Goal: Task Accomplishment & Management: Manage account settings

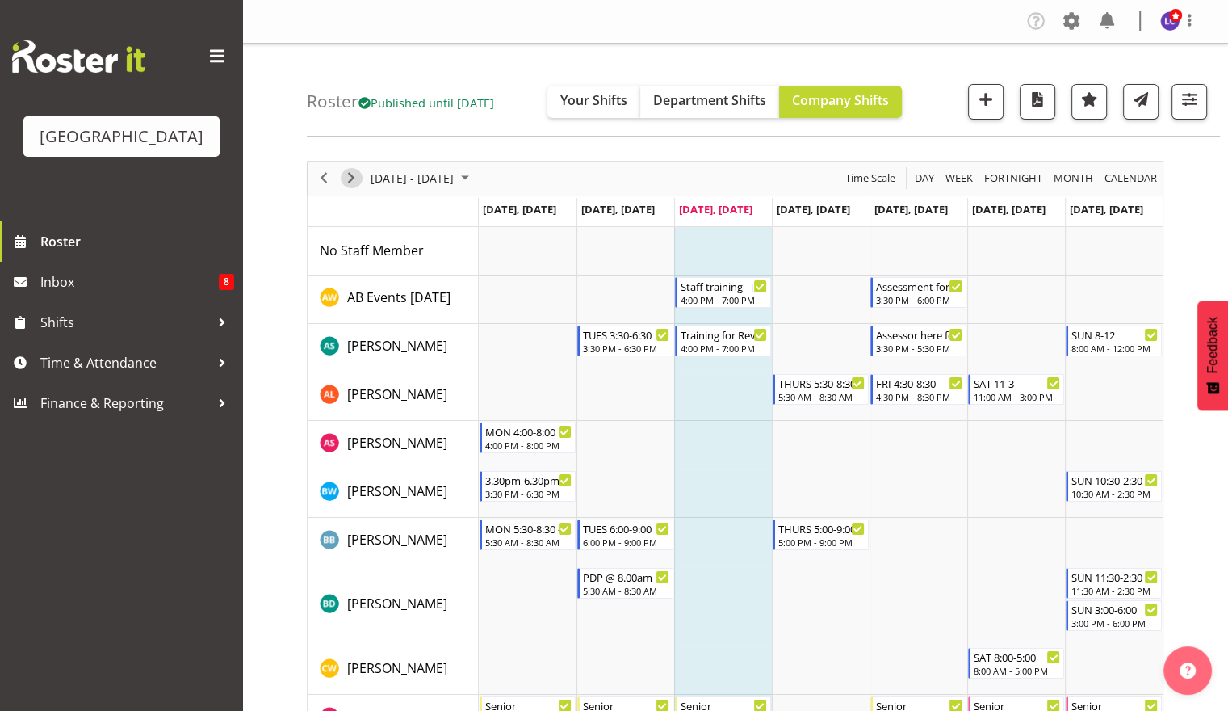
click at [355, 182] on span "Next" at bounding box center [351, 178] width 19 height 20
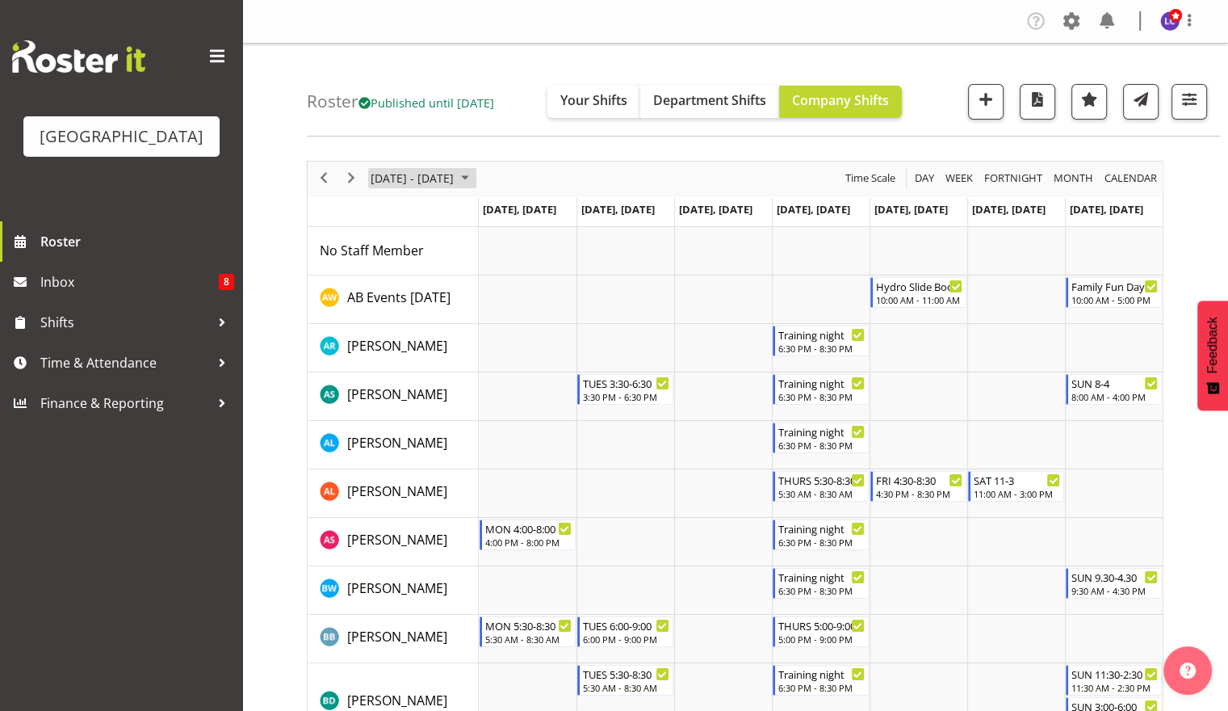
click at [392, 181] on span "[DATE] - [DATE]" at bounding box center [412, 178] width 86 height 20
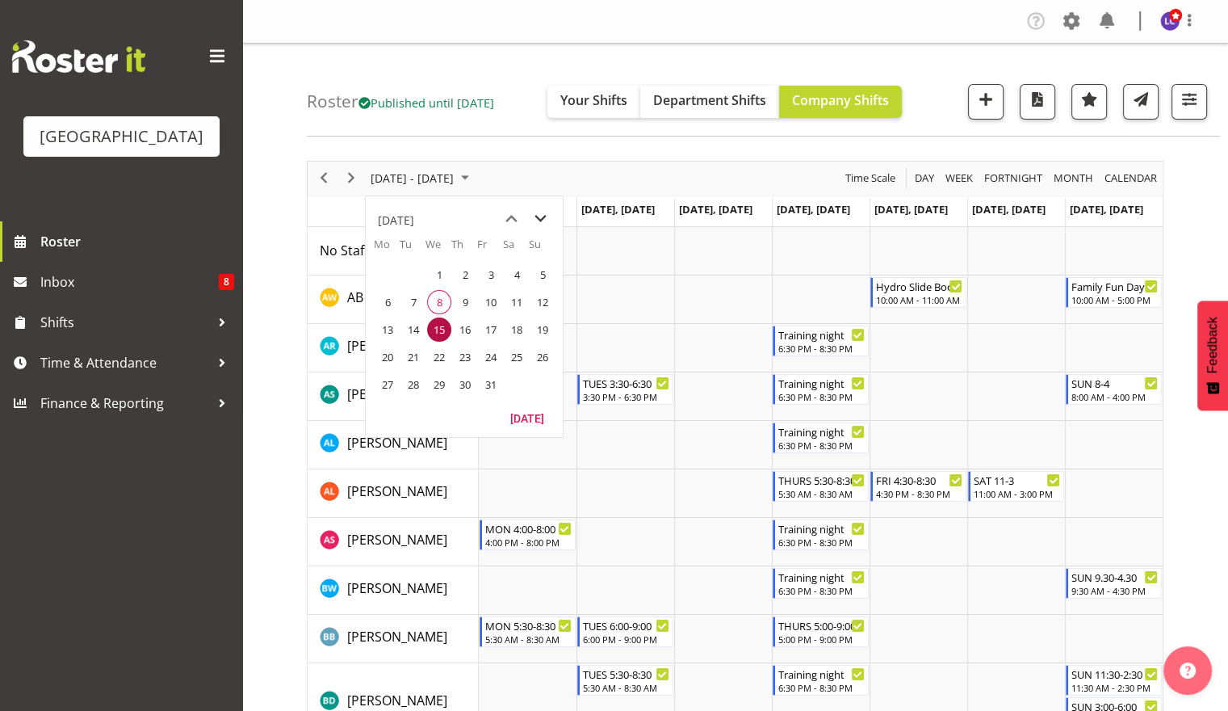
click at [552, 218] on span "next month" at bounding box center [540, 218] width 28 height 29
click at [392, 326] on span "10" at bounding box center [387, 329] width 24 height 24
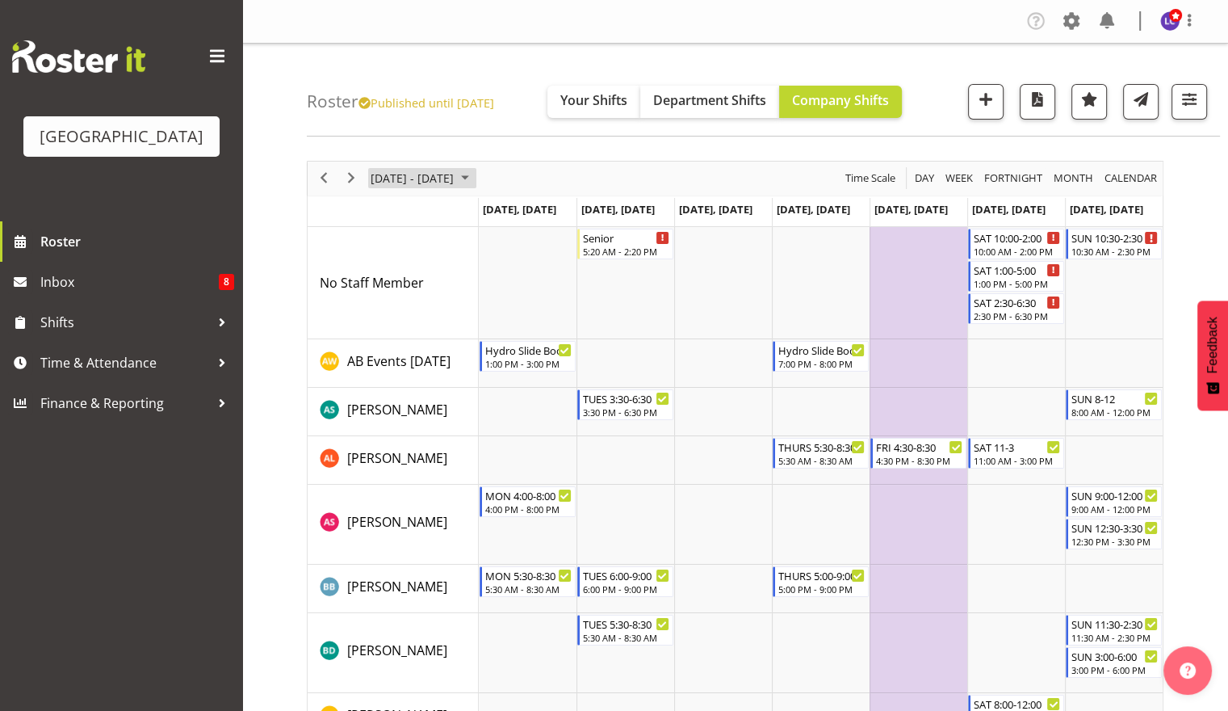
click at [455, 172] on span "[DATE] - [DATE]" at bounding box center [412, 178] width 86 height 20
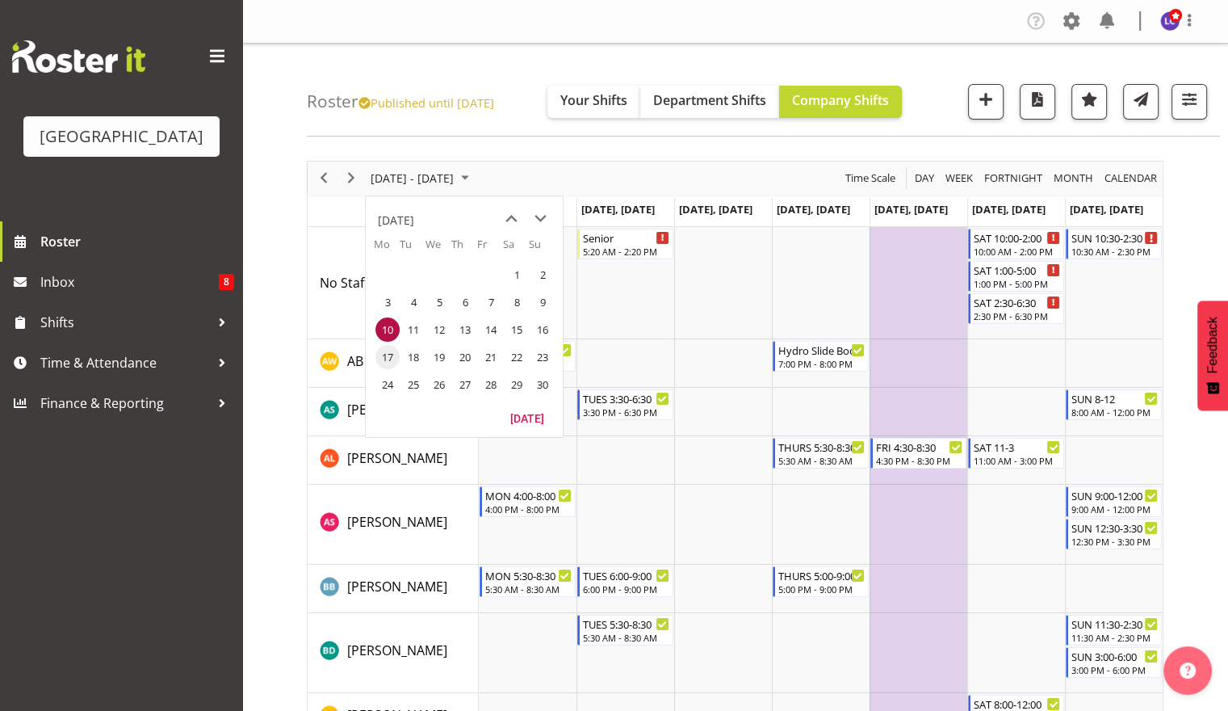
click at [388, 357] on span "17" at bounding box center [387, 357] width 24 height 24
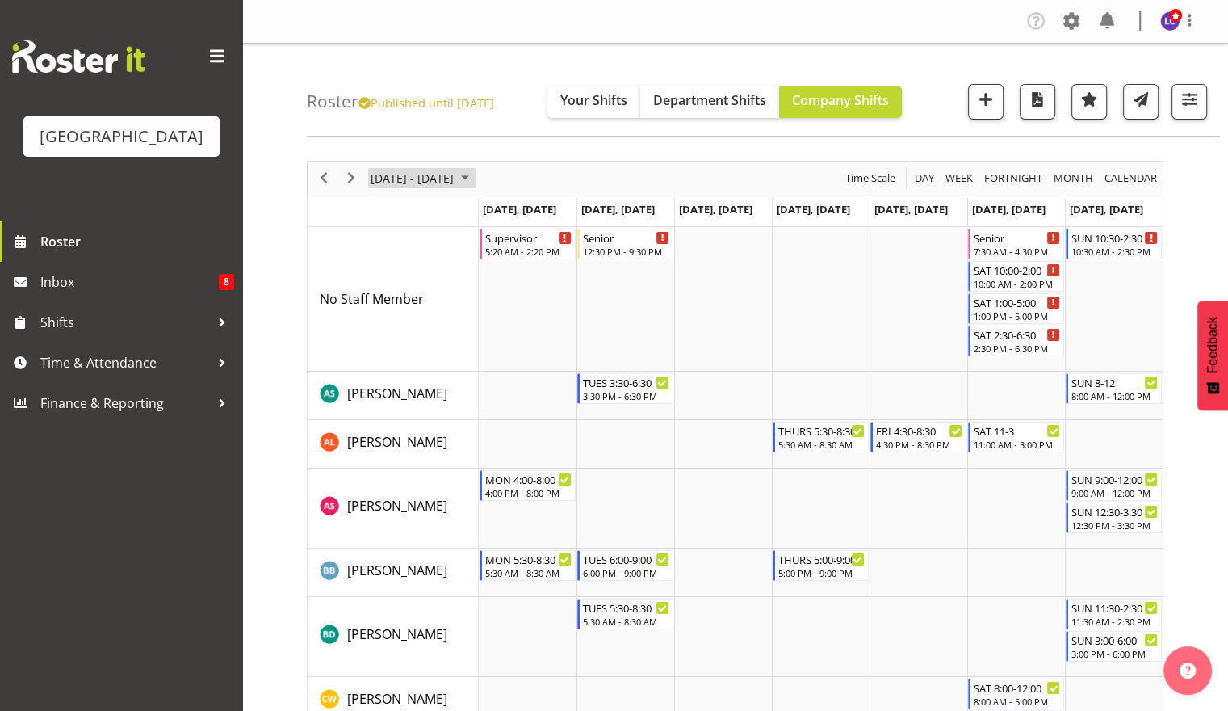
click at [451, 171] on span "[DATE] - [DATE]" at bounding box center [412, 178] width 86 height 20
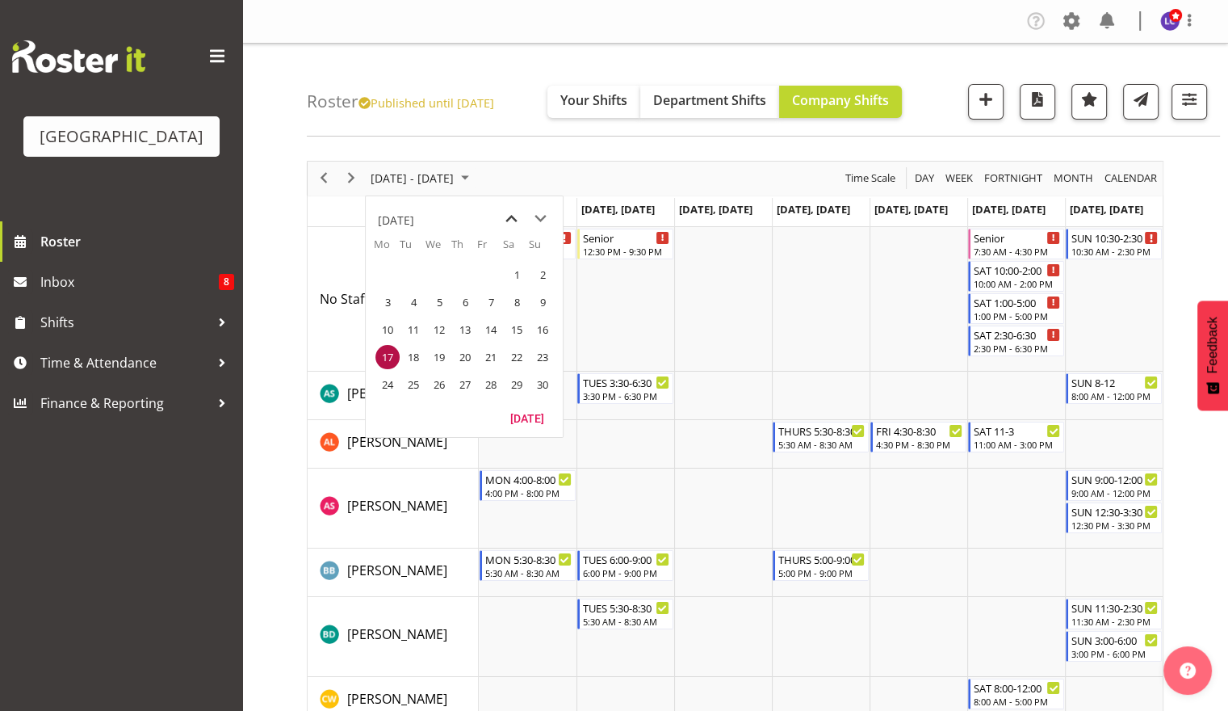
click at [504, 216] on span "previous month" at bounding box center [511, 218] width 28 height 29
click at [491, 325] on span "17" at bounding box center [491, 329] width 24 height 24
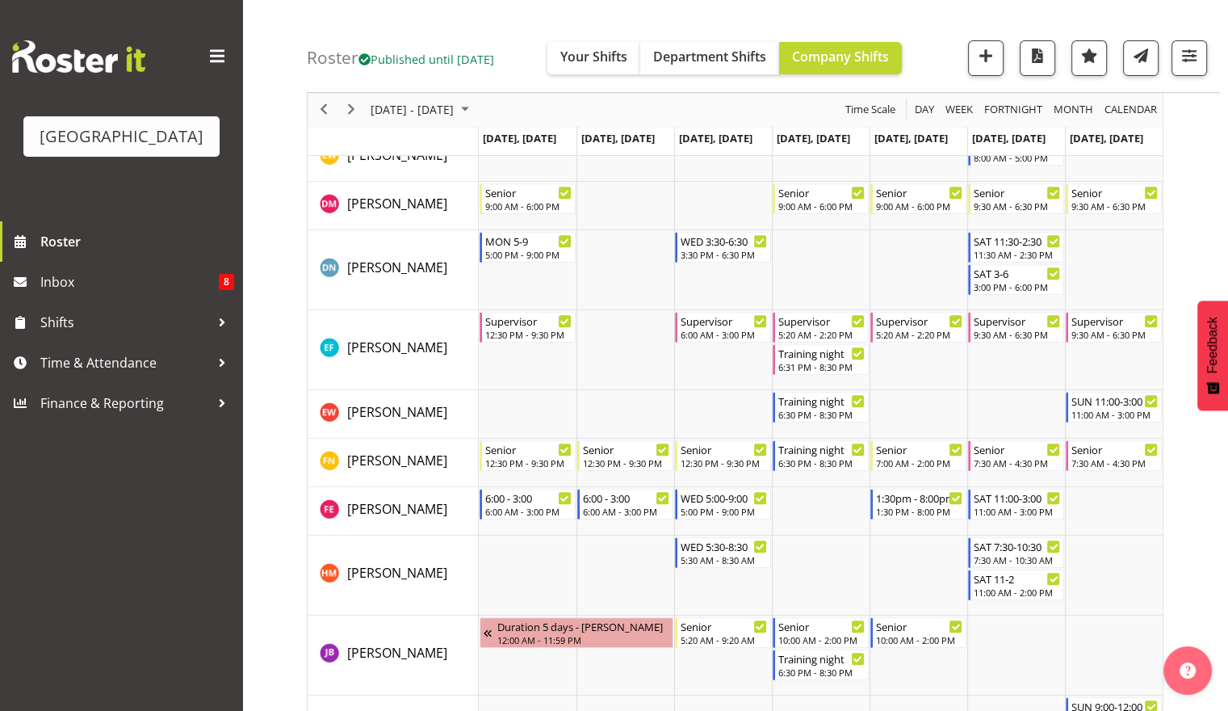
scroll to position [606, 0]
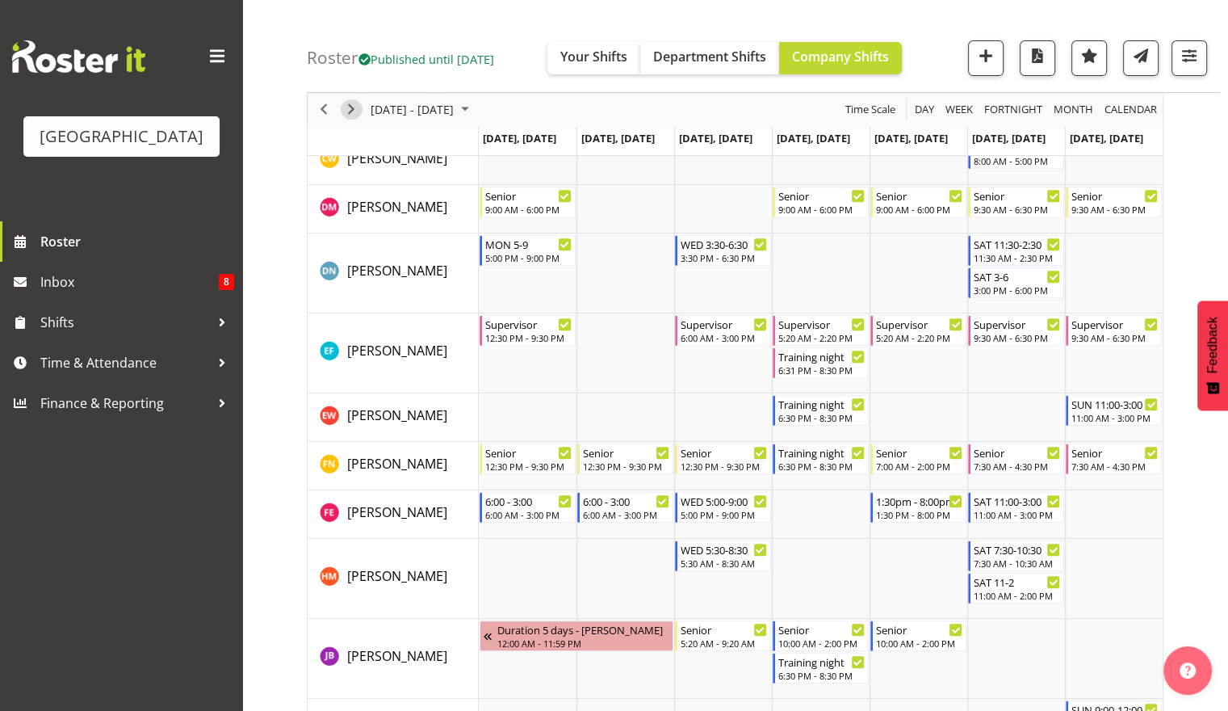
click at [354, 110] on span "Next" at bounding box center [351, 110] width 19 height 20
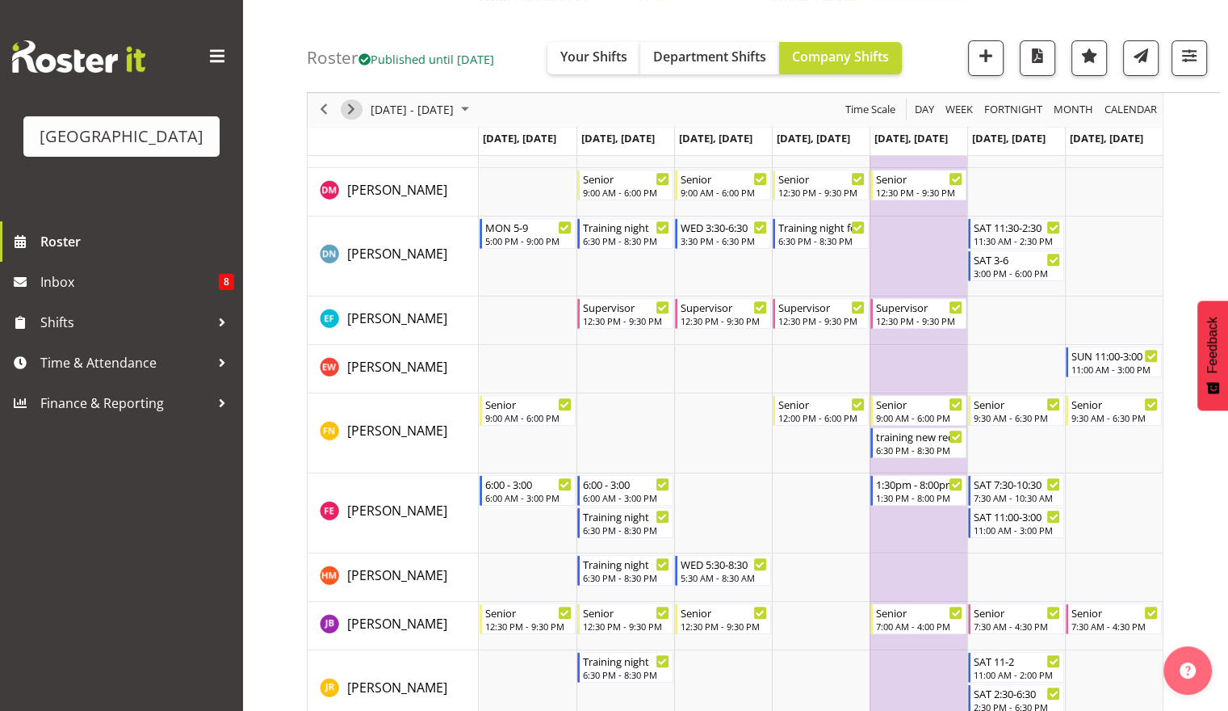
click at [354, 110] on span "Next" at bounding box center [351, 110] width 19 height 20
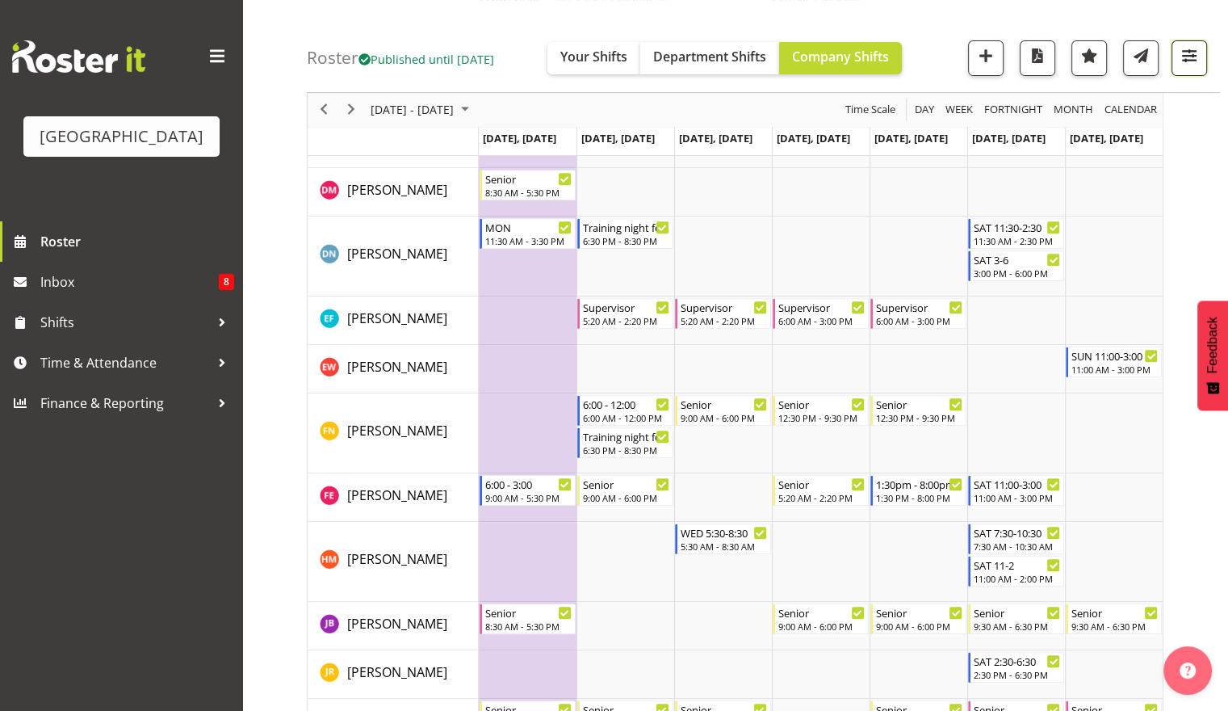
click at [1195, 67] on button "button" at bounding box center [1190, 58] width 36 height 36
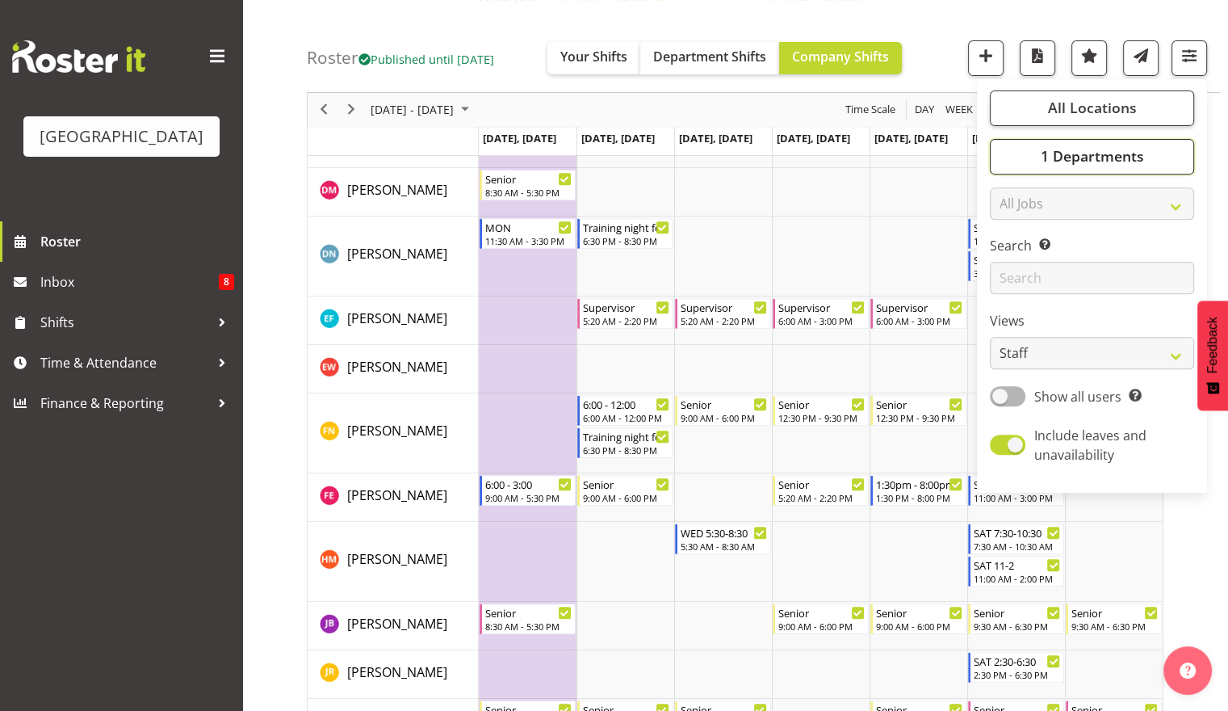
click at [1114, 164] on span "1 Departments" at bounding box center [1091, 156] width 103 height 19
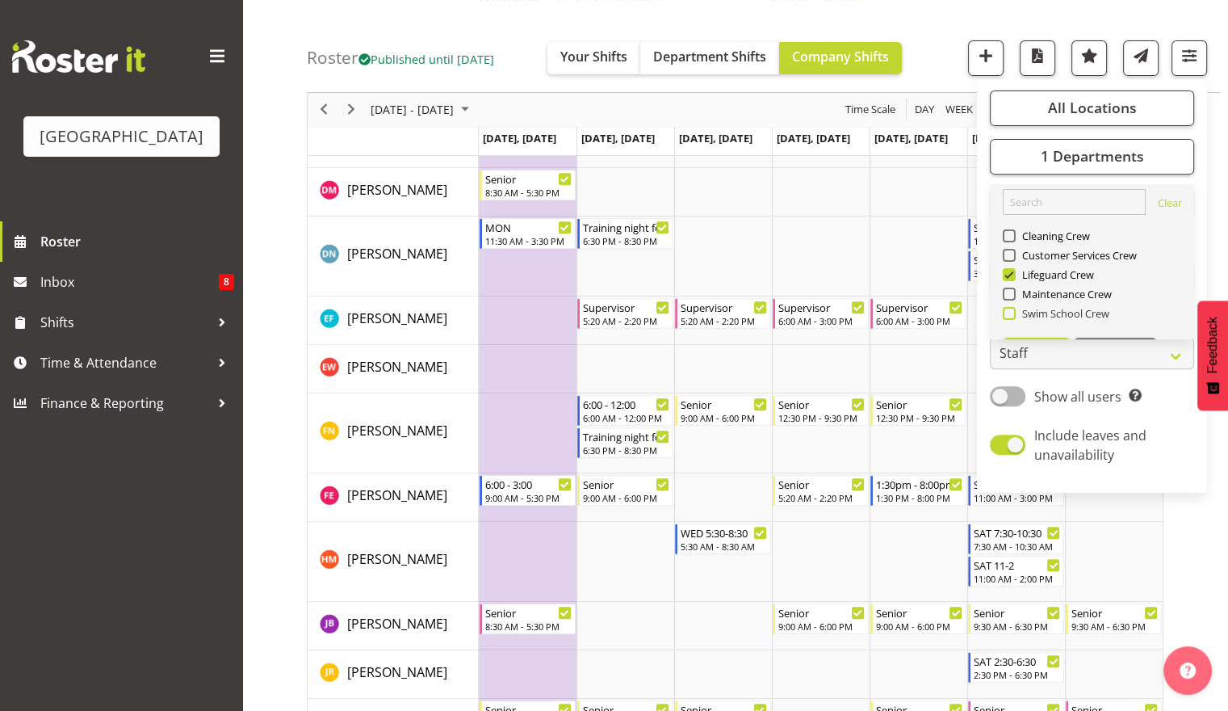
click at [1095, 319] on span "Swim School Crew" at bounding box center [1063, 313] width 94 height 13
click at [1013, 319] on input "Swim School Crew" at bounding box center [1008, 313] width 10 height 10
checkbox input "true"
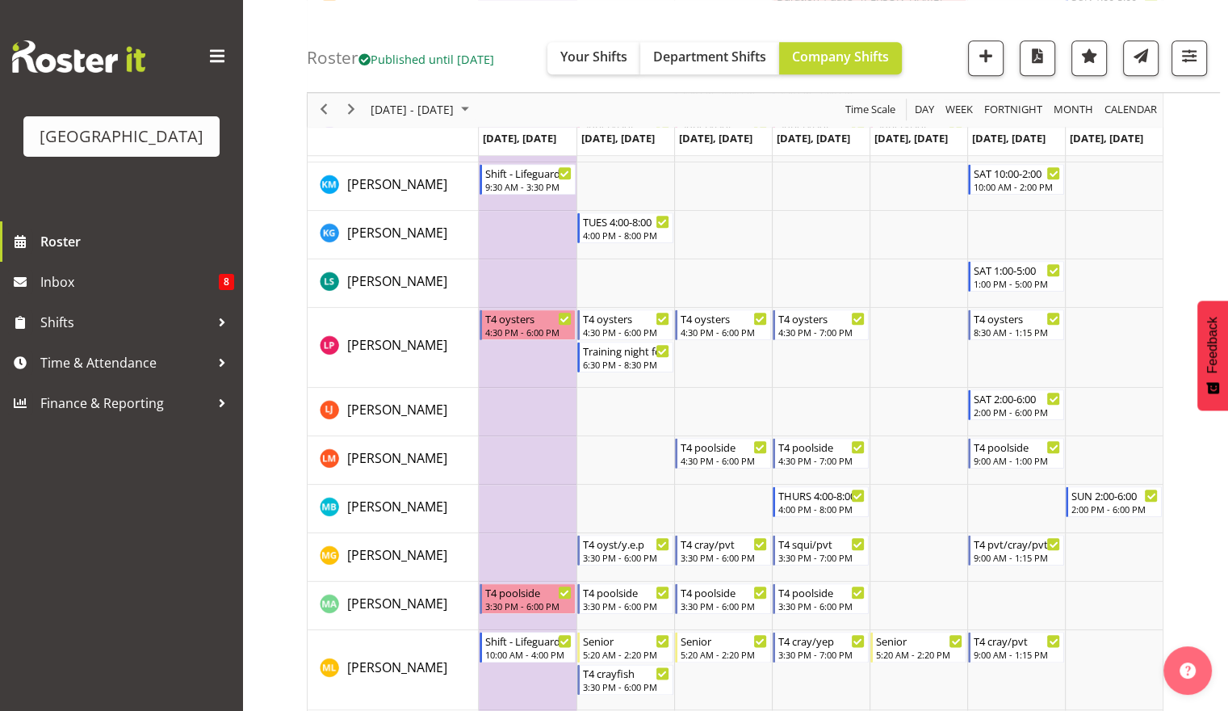
scroll to position [1306, 0]
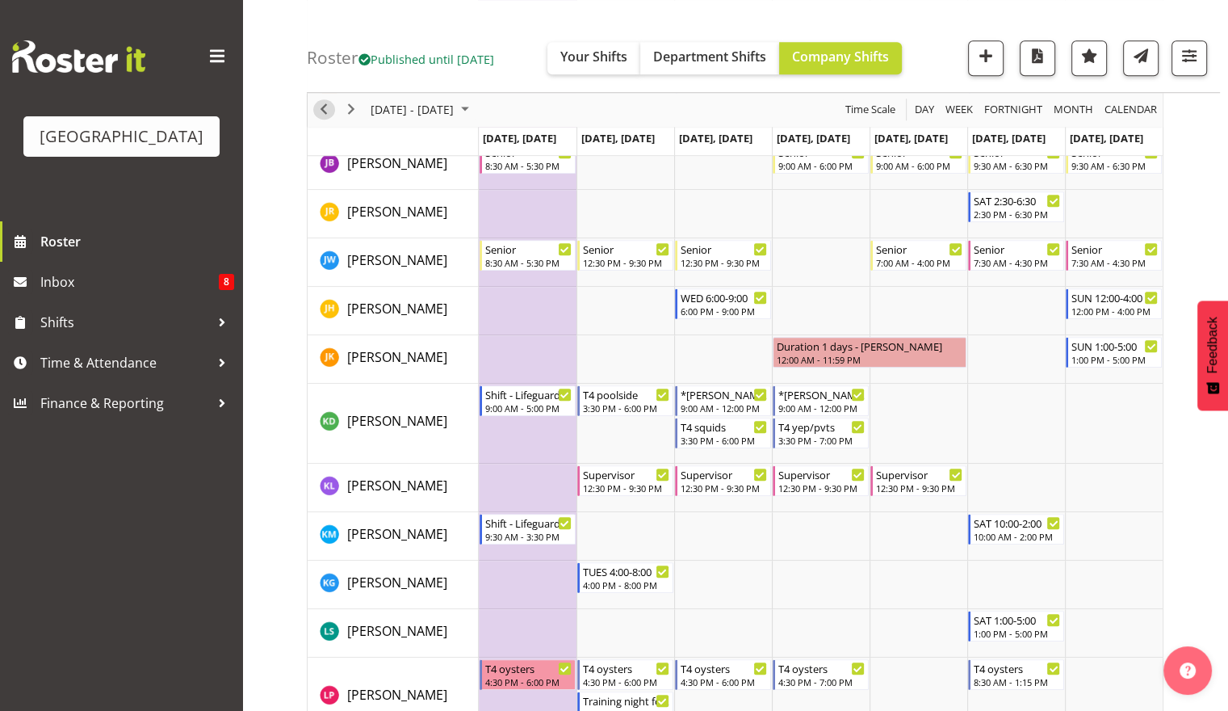
click at [325, 109] on span "Previous" at bounding box center [323, 110] width 19 height 20
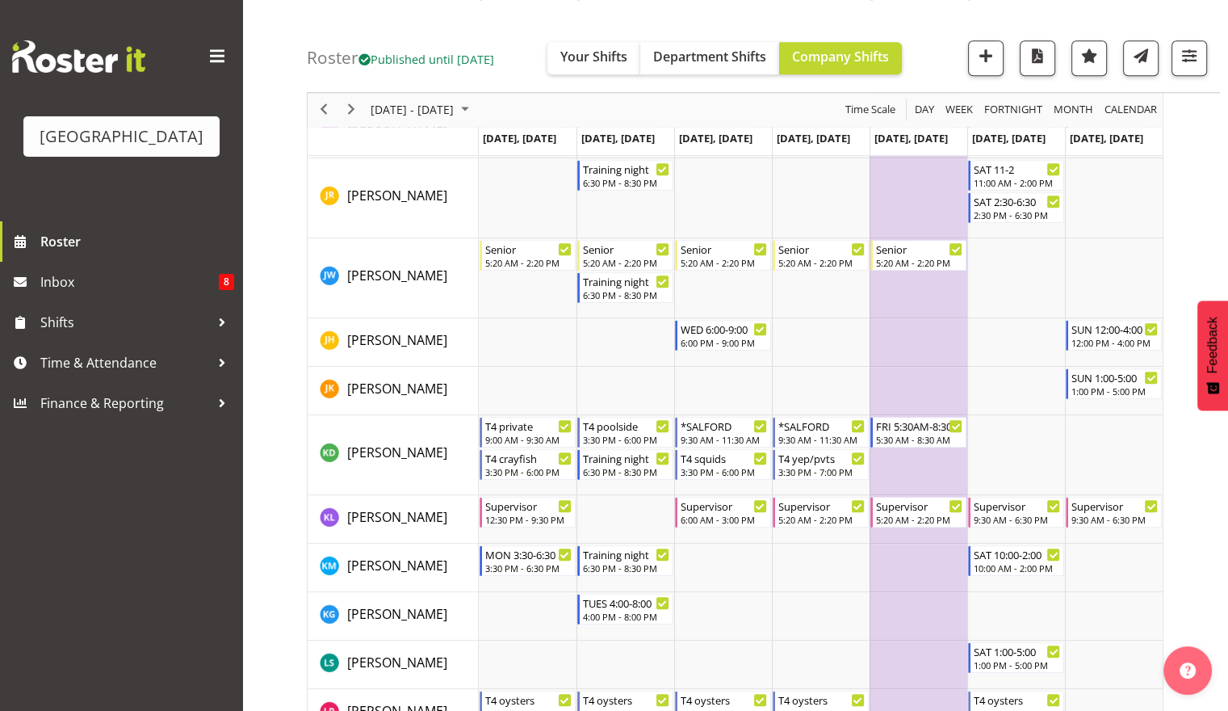
scroll to position [1376, 0]
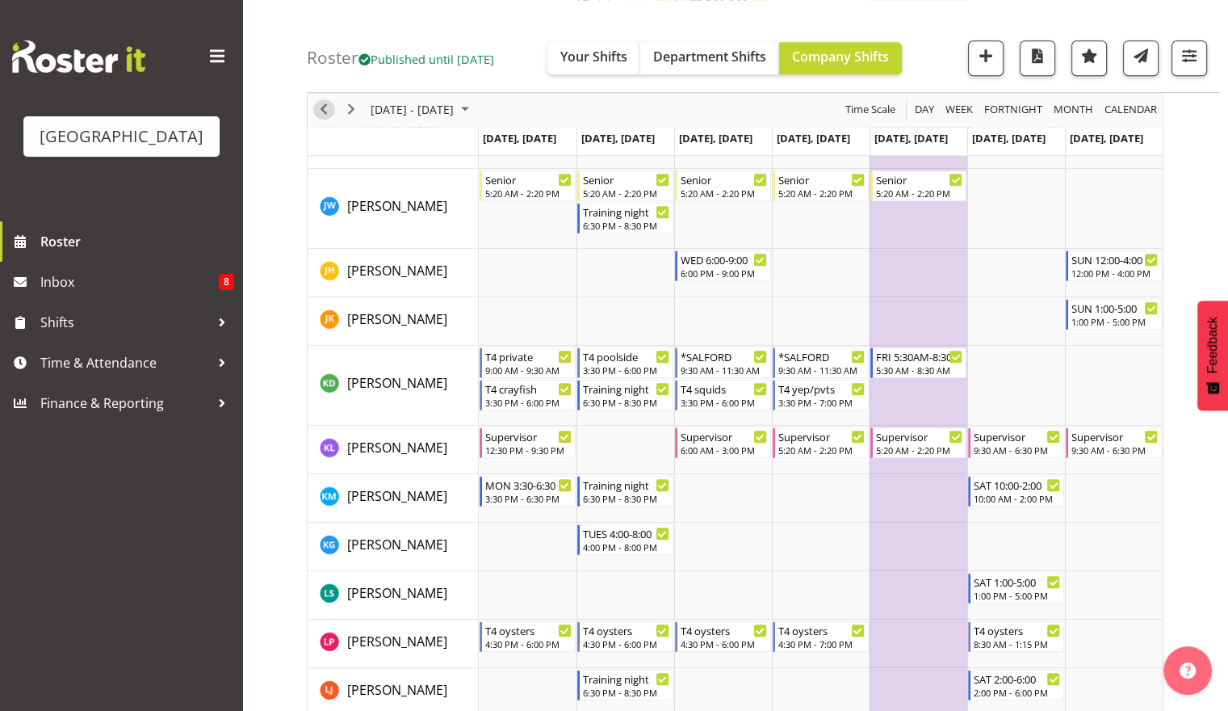
click at [329, 111] on span "Previous" at bounding box center [323, 110] width 19 height 20
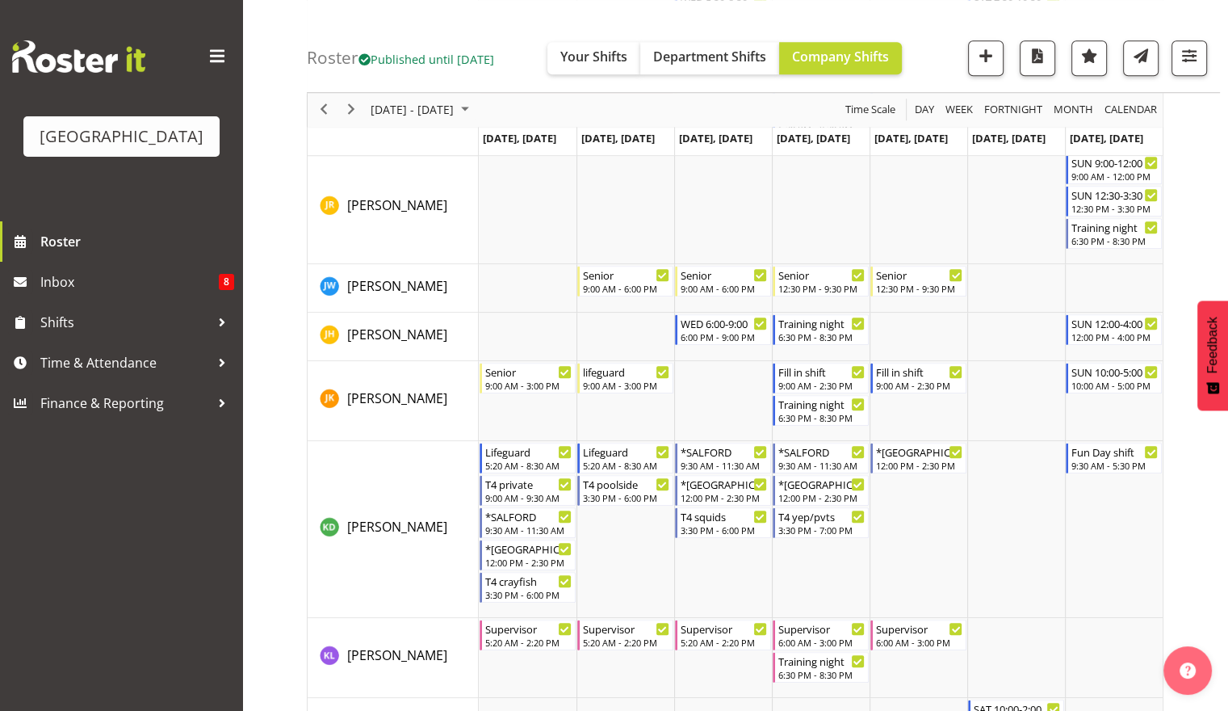
scroll to position [1422, 0]
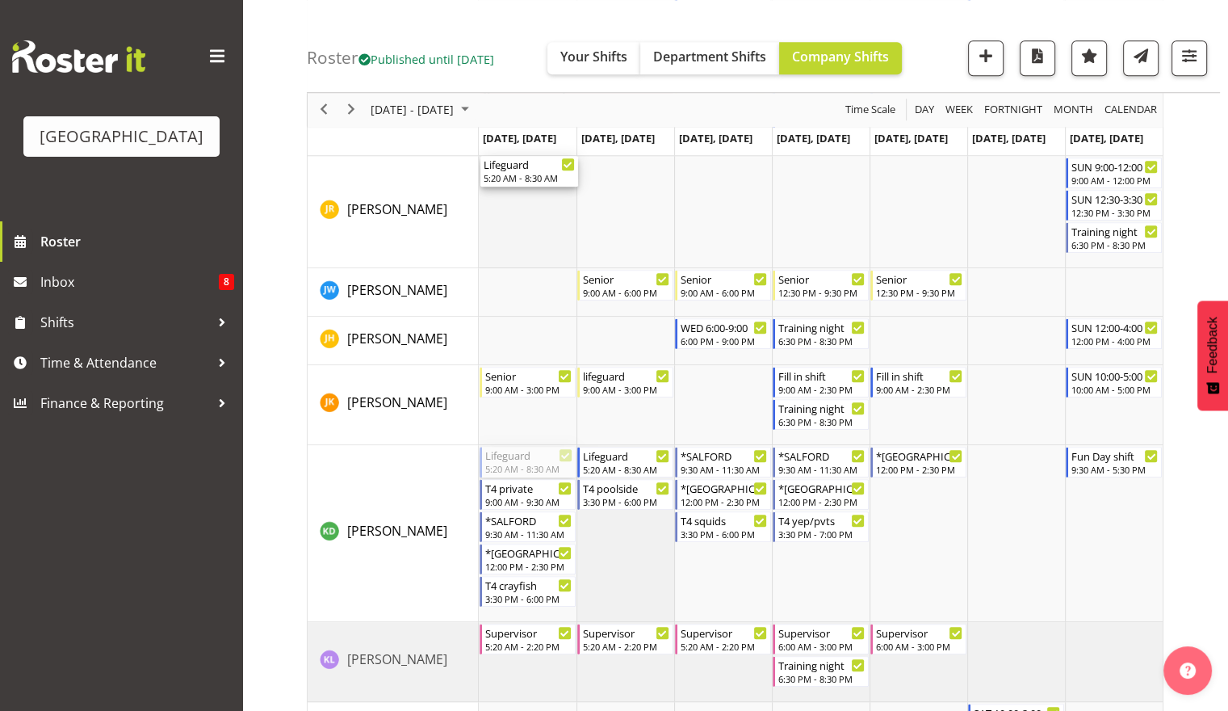
drag, startPoint x: 553, startPoint y: 251, endPoint x: 555, endPoint y: 201, distance: 50.1
click at [555, 201] on div "Hydro Slide Booking 1x Extra IF POSSIBLE 10:00 AM - 11:00 AM Family Fun Day x3-…" at bounding box center [821, 720] width 684 height 3831
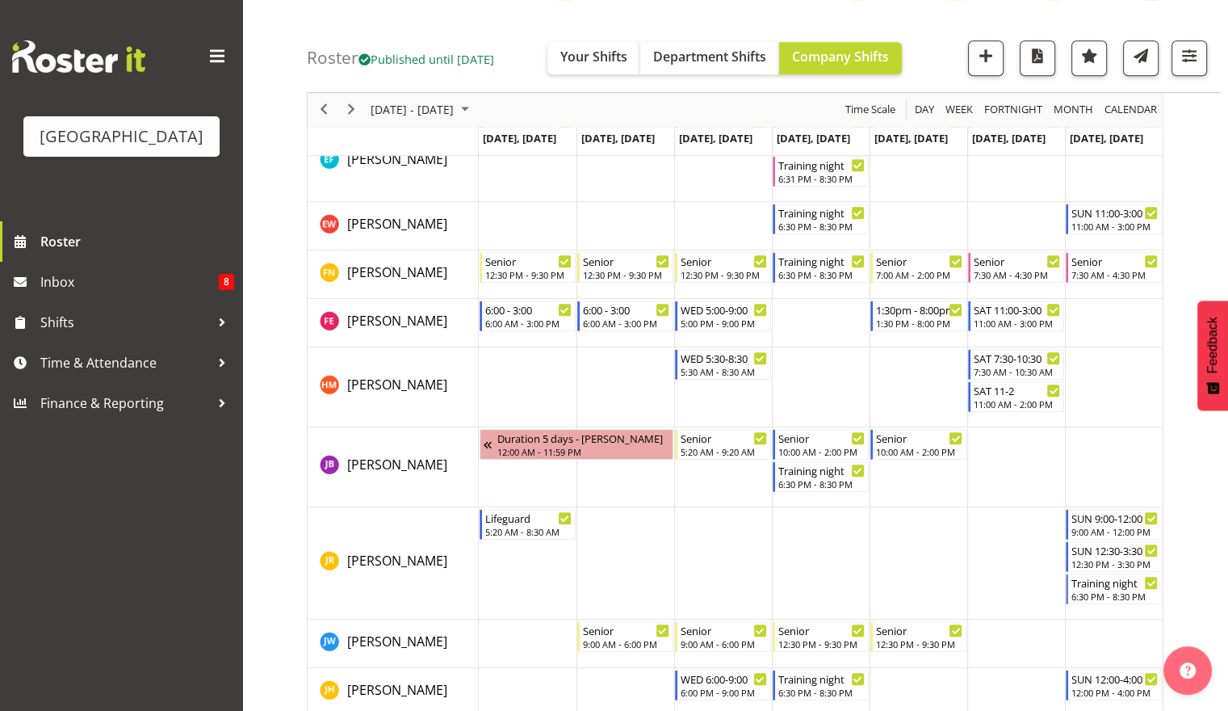
scroll to position [1421, 0]
